Goal: Information Seeking & Learning: Learn about a topic

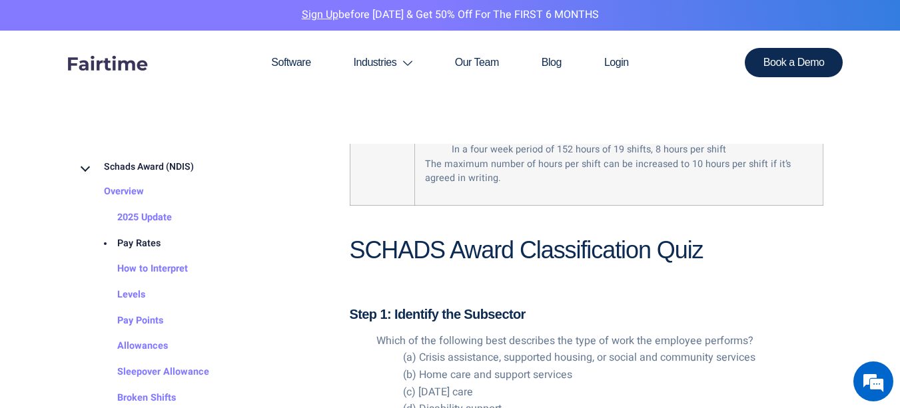
scroll to position [1790, 0]
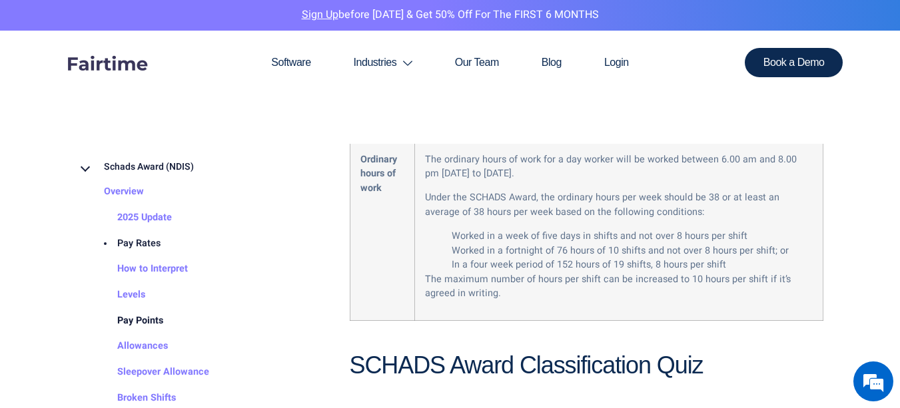
click at [139, 322] on link "Pay Points" at bounding box center [127, 321] width 73 height 26
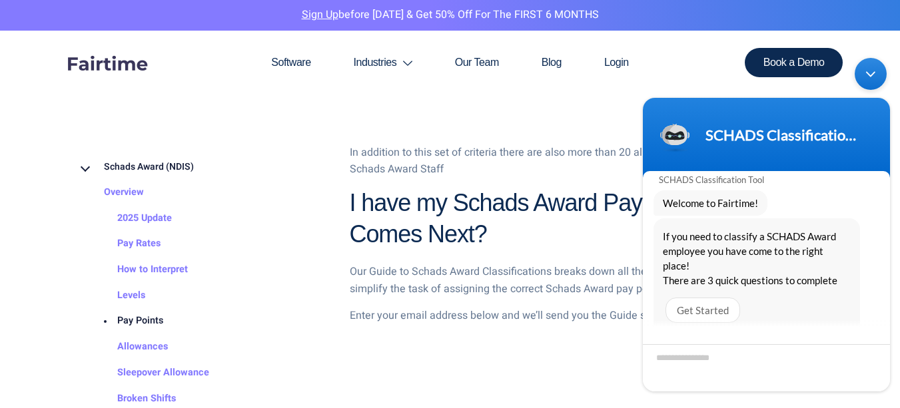
scroll to position [1555, 0]
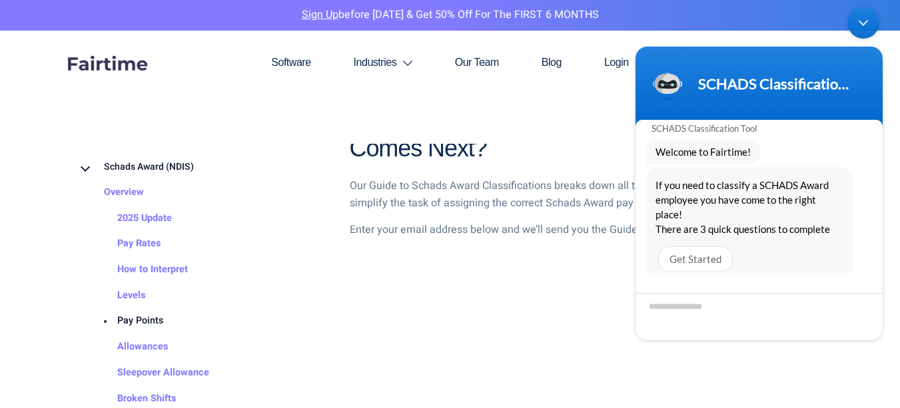
drag, startPoint x: 732, startPoint y: 67, endPoint x: 737, endPoint y: 31, distance: 36.4
click at [735, 33] on body "SCHADS Classification Tool SCHADS Classification Tool Welcome to Fairtime! If y…" at bounding box center [759, 173] width 260 height 347
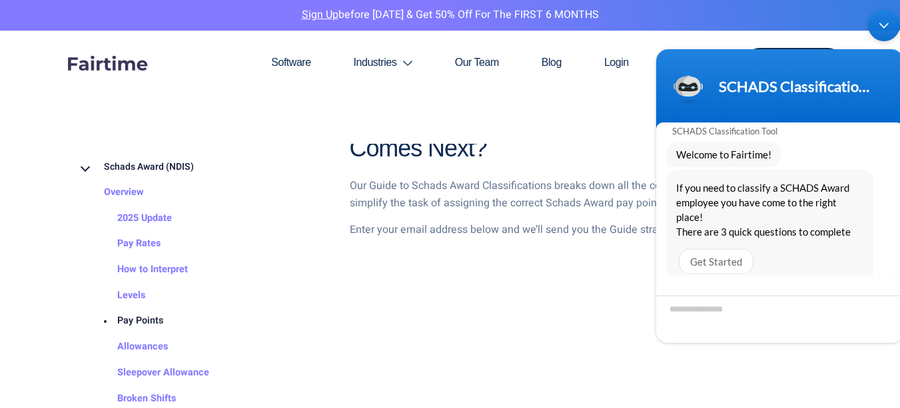
drag, startPoint x: 870, startPoint y: 67, endPoint x: 909, endPoint y: 65, distance: 39.4
click at [899, 65] on body "SCHADS Classification Tool SCHADS Classification Tool Welcome to Fairtime! If y…" at bounding box center [779, 176] width 260 height 347
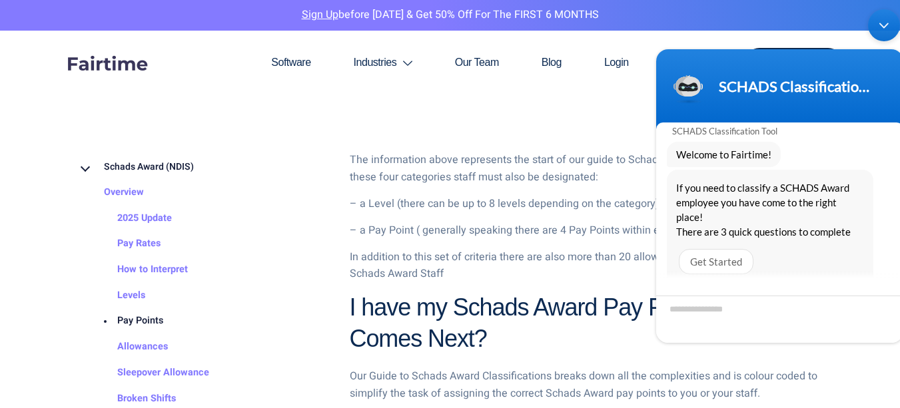
scroll to position [796, 0]
